Goal: Task Accomplishment & Management: Complete application form

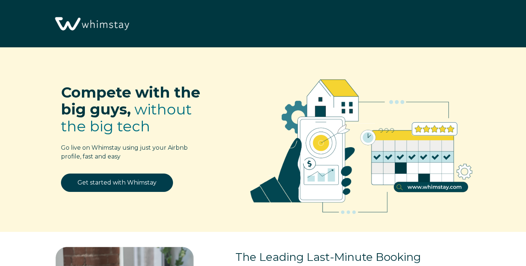
select select "MX"
select select "Airbnb Smart Pricing"
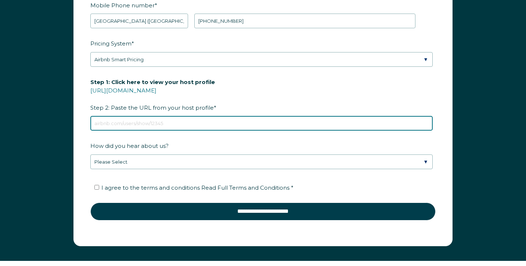
click at [231, 124] on input "Step 1: Click here to view your host profile [URL][DOMAIN_NAME] Step 2: Paste t…" at bounding box center [261, 123] width 342 height 15
paste input "[DOMAIN_NAME][URL]"
type input "[DOMAIN_NAME][URL]"
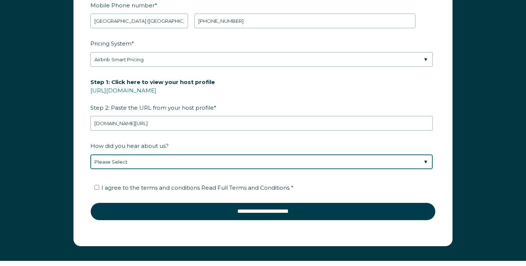
click at [161, 161] on select "Please Select Found Whimstay through a Google search Spoke to a Whimstay salesp…" at bounding box center [261, 162] width 342 height 15
select select "Other"
click at [90, 155] on select "Please Select Found Whimstay through a Google search Spoke to a Whimstay salesp…" at bounding box center [261, 162] width 342 height 15
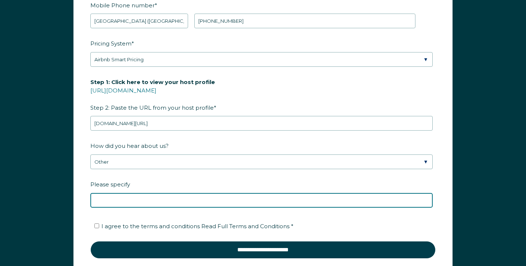
click at [146, 201] on input "Please specify" at bounding box center [261, 200] width 342 height 15
type input "VACATION RENTAL SUMMINT CANCUN"
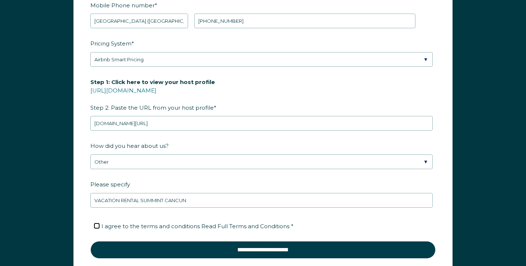
click at [97, 224] on input "I agree to the terms and conditions Read Full Terms and Conditions *" at bounding box center [96, 226] width 5 height 5
checkbox input "true"
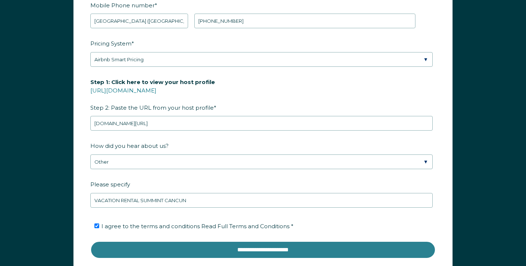
click at [176, 246] on input "**********" at bounding box center [262, 250] width 345 height 18
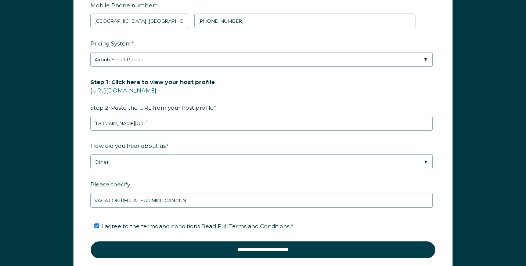
click at [184, 80] on span "Step 1: Click here to view your host profile" at bounding box center [152, 81] width 125 height 11
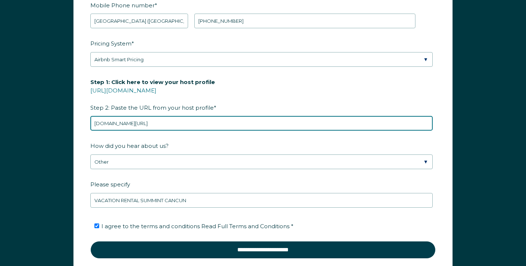
click at [184, 116] on input "[DOMAIN_NAME][URL]" at bounding box center [261, 123] width 342 height 15
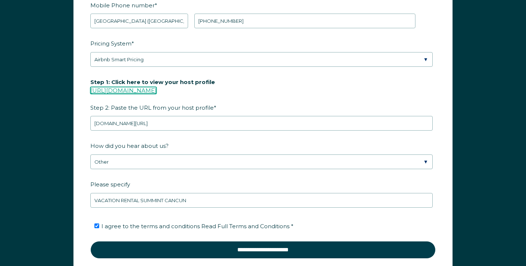
click at [157, 90] on link "[URL][DOMAIN_NAME]" at bounding box center [123, 90] width 66 height 7
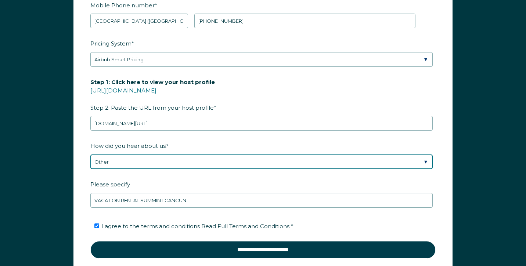
click at [171, 161] on select "Please Select Found Whimstay through a Google search Spoke to a Whimstay salesp…" at bounding box center [261, 162] width 342 height 15
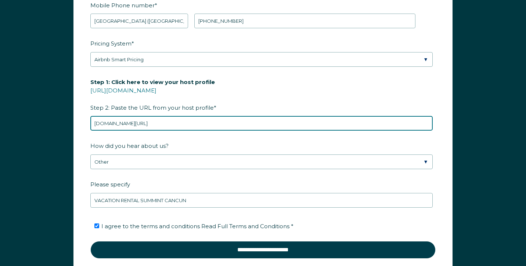
click at [204, 125] on input "[DOMAIN_NAME][URL]" at bounding box center [261, 123] width 342 height 15
paste input "[URL][DOMAIN_NAME]"
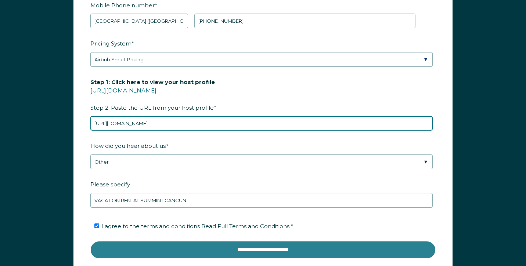
type input "[URL][DOMAIN_NAME]"
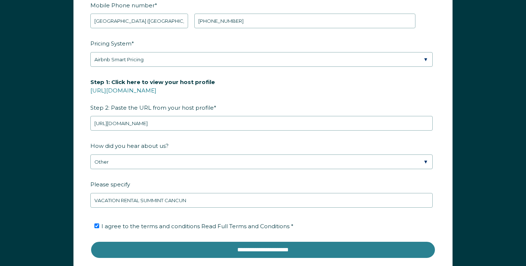
click at [216, 247] on input "**********" at bounding box center [262, 250] width 345 height 18
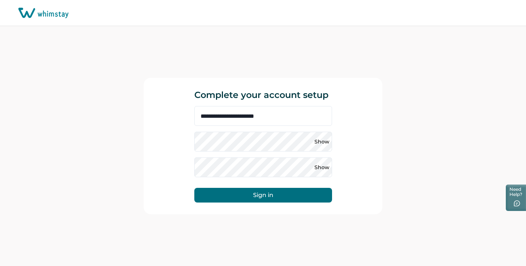
click at [238, 152] on div "Show" at bounding box center [263, 142] width 138 height 20
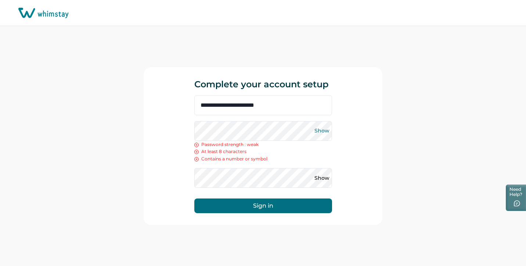
click at [323, 130] on button "Show" at bounding box center [322, 131] width 12 height 12
click at [322, 180] on button "Show" at bounding box center [322, 178] width 12 height 12
click at [270, 205] on button "Sign in" at bounding box center [263, 206] width 138 height 15
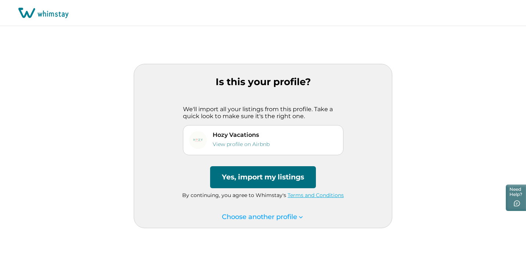
click at [264, 180] on button "Yes, import my listings" at bounding box center [263, 177] width 106 height 22
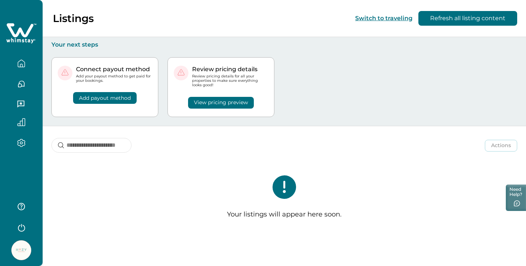
click at [21, 62] on icon "button" at bounding box center [21, 64] width 8 height 8
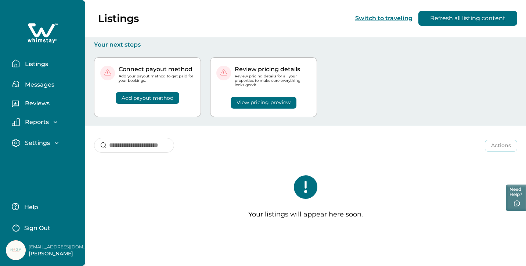
click at [38, 64] on p "Listings" at bounding box center [35, 64] width 25 height 7
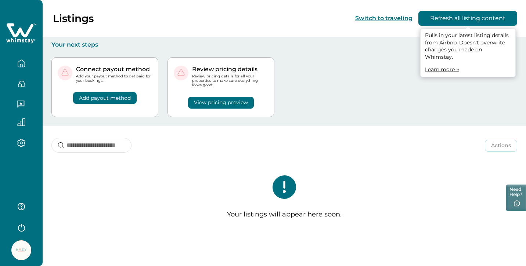
click at [470, 19] on button "Refresh all listing content" at bounding box center [467, 18] width 99 height 15
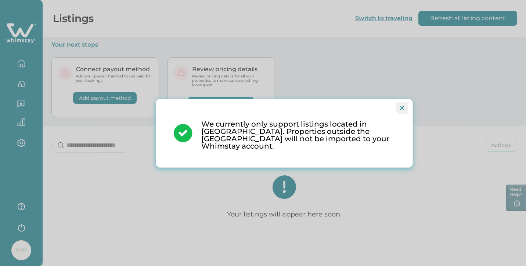
click at [405, 112] on button "Close" at bounding box center [402, 108] width 12 height 12
